Goal: Navigation & Orientation: Find specific page/section

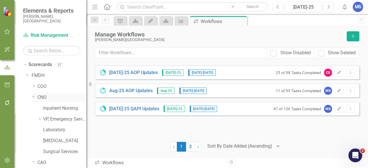
click at [34, 98] on icon "Dropdown" at bounding box center [33, 96] width 3 height 4
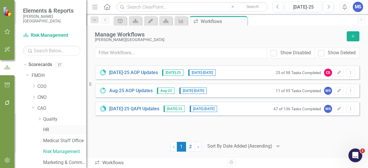
click at [52, 131] on link "HR" at bounding box center [64, 130] width 43 height 7
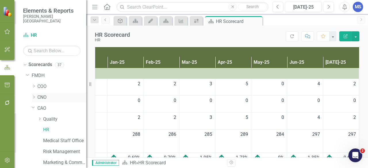
click at [34, 98] on icon "Dropdown" at bounding box center [34, 96] width 4 height 3
click at [51, 108] on link "Inpatient Nursing" at bounding box center [64, 108] width 43 height 7
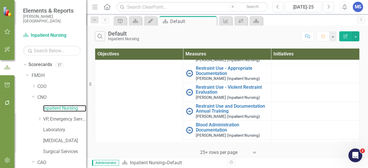
scroll to position [181, 0]
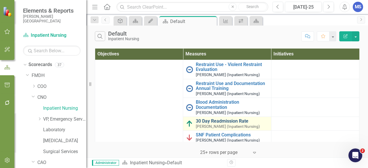
click at [213, 120] on link "30 Day Readmission Rate" at bounding box center [232, 121] width 72 height 5
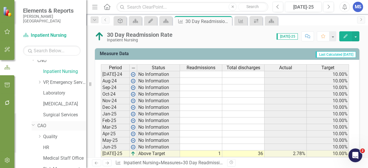
scroll to position [57, 0]
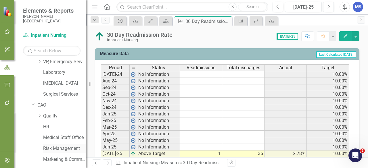
click at [51, 150] on link "Risk Management" at bounding box center [64, 148] width 43 height 7
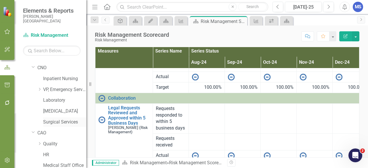
scroll to position [29, 0]
click at [56, 80] on link "Inpatient Nursing" at bounding box center [64, 79] width 43 height 7
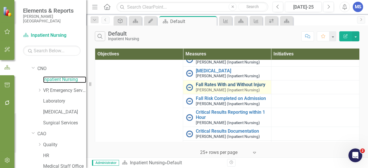
scroll to position [57, 0]
